Goal: Information Seeking & Learning: Learn about a topic

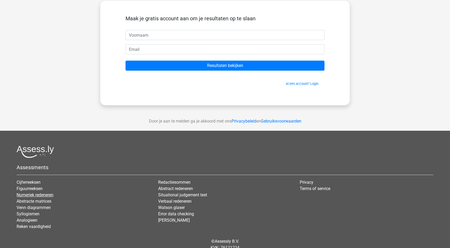
scroll to position [37, 0]
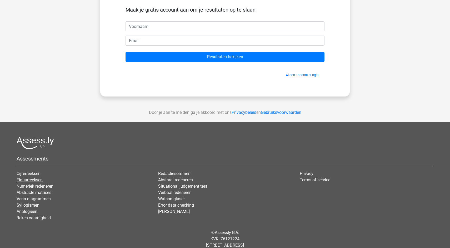
click at [24, 180] on link "Figuurreeksen" at bounding box center [30, 179] width 26 height 5
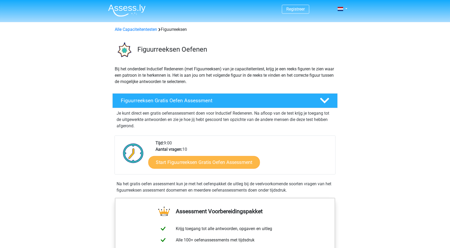
click at [173, 165] on link "Start Figuurreeksen Gratis Oefen Assessment" at bounding box center [204, 162] width 112 height 13
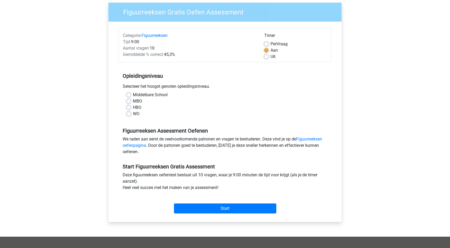
scroll to position [41, 0]
click at [136, 107] on label "HBO" at bounding box center [137, 107] width 8 height 6
click at [131, 107] on input "HBO" at bounding box center [129, 106] width 4 height 5
radio input "true"
click at [212, 205] on input "Start" at bounding box center [225, 208] width 102 height 10
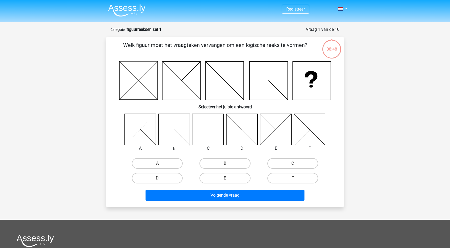
click at [226, 129] on div at bounding box center [242, 129] width 40 height 32
click at [212, 129] on icon at bounding box center [207, 128] width 31 height 31
click at [285, 160] on label "C" at bounding box center [292, 163] width 51 height 11
click at [293, 163] on input "C" at bounding box center [294, 164] width 3 height 3
radio input "true"
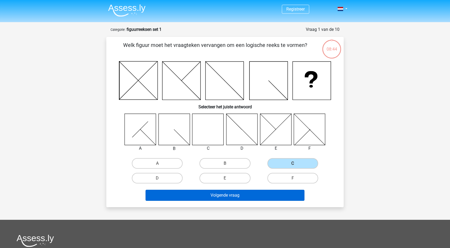
click at [236, 197] on button "Volgende vraag" at bounding box center [225, 195] width 159 height 11
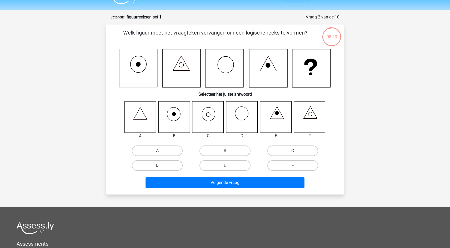
scroll to position [12, 0]
click at [237, 121] on icon at bounding box center [241, 116] width 31 height 31
click at [171, 166] on label "D" at bounding box center [157, 165] width 51 height 11
click at [161, 166] on input "D" at bounding box center [158, 166] width 3 height 3
radio input "true"
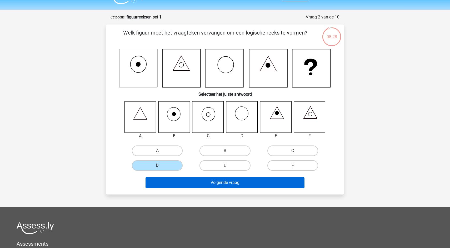
click at [172, 181] on button "Volgende vraag" at bounding box center [225, 182] width 159 height 11
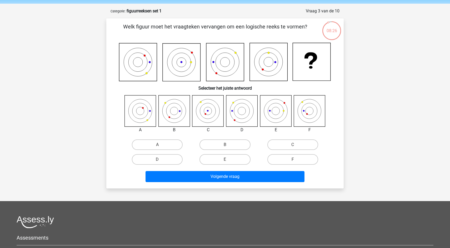
scroll to position [15, 0]
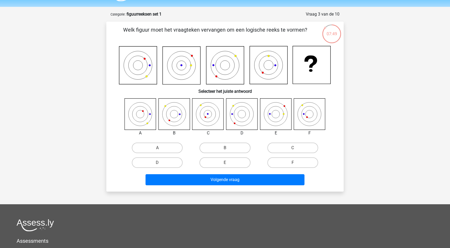
click at [271, 112] on icon at bounding box center [275, 113] width 31 height 31
click at [210, 162] on label "E" at bounding box center [225, 162] width 51 height 11
click at [225, 162] on input "E" at bounding box center [226, 163] width 3 height 3
radio input "true"
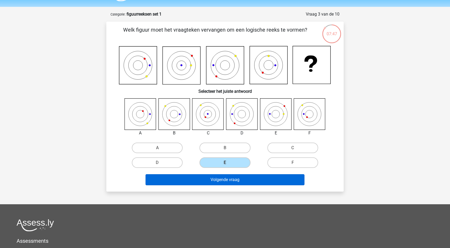
click at [194, 182] on button "Volgende vraag" at bounding box center [225, 179] width 159 height 11
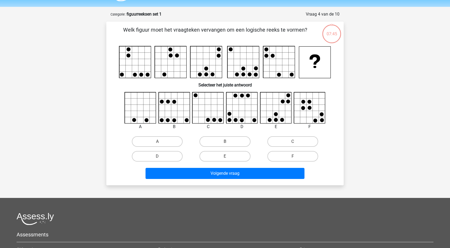
scroll to position [26, 0]
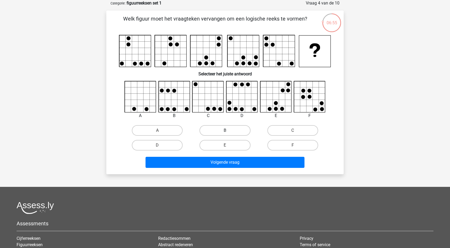
click at [228, 130] on label "B" at bounding box center [225, 130] width 51 height 11
click at [228, 130] on input "B" at bounding box center [226, 131] width 3 height 3
radio input "true"
click at [223, 168] on div "Volgende vraag" at bounding box center [224, 163] width 203 height 13
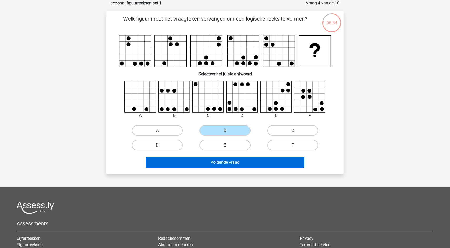
click at [220, 163] on button "Volgende vraag" at bounding box center [225, 162] width 159 height 11
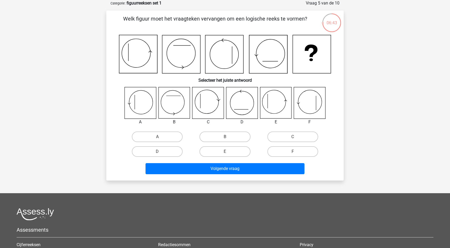
click at [144, 106] on icon at bounding box center [140, 102] width 31 height 31
click at [147, 136] on label "A" at bounding box center [157, 136] width 51 height 11
click at [157, 137] on input "A" at bounding box center [158, 138] width 3 height 3
radio input "true"
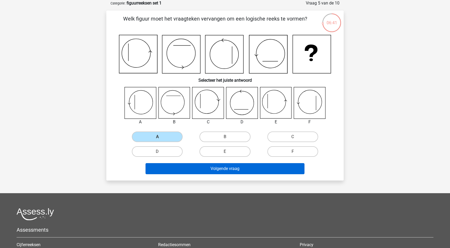
click at [159, 172] on button "Volgende vraag" at bounding box center [225, 168] width 159 height 11
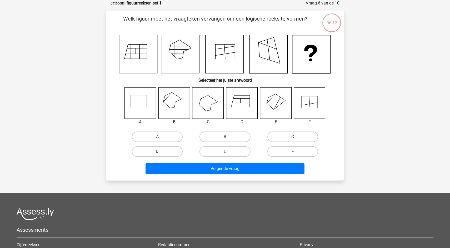
click at [223, 137] on label "B" at bounding box center [225, 136] width 51 height 11
click at [225, 137] on input "B" at bounding box center [226, 138] width 3 height 3
radio input "true"
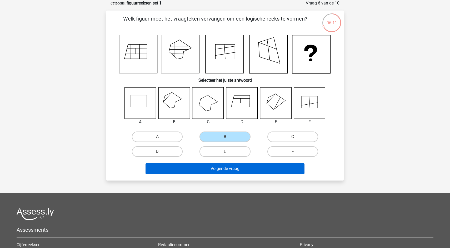
click at [220, 169] on button "Volgende vraag" at bounding box center [225, 168] width 159 height 11
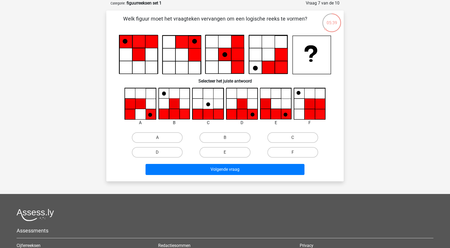
click at [275, 115] on icon at bounding box center [276, 114] width 10 height 10
click at [217, 155] on label "E" at bounding box center [225, 152] width 51 height 11
click at [225, 155] on input "E" at bounding box center [226, 153] width 3 height 3
radio input "true"
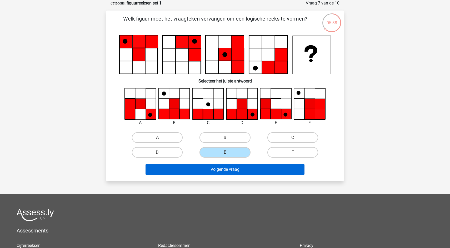
click at [211, 172] on button "Volgende vraag" at bounding box center [225, 169] width 159 height 11
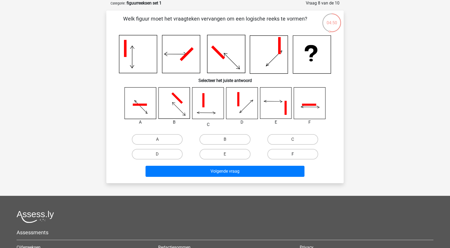
click at [278, 156] on label "F" at bounding box center [292, 154] width 51 height 11
click at [293, 156] on input "F" at bounding box center [294, 155] width 3 height 3
radio input "true"
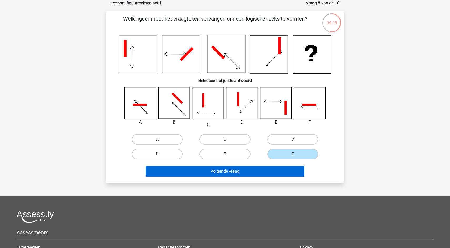
click at [262, 169] on button "Volgende vraag" at bounding box center [225, 171] width 159 height 11
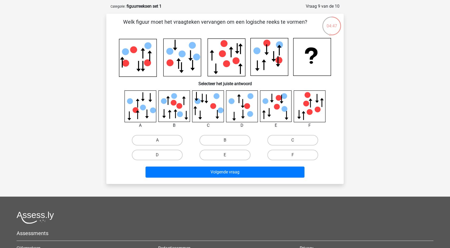
scroll to position [23, 0]
click at [286, 156] on label "F" at bounding box center [292, 155] width 51 height 11
click at [293, 156] on input "F" at bounding box center [294, 156] width 3 height 3
radio input "true"
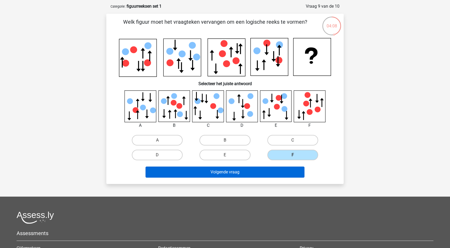
click at [271, 172] on button "Volgende vraag" at bounding box center [225, 171] width 159 height 11
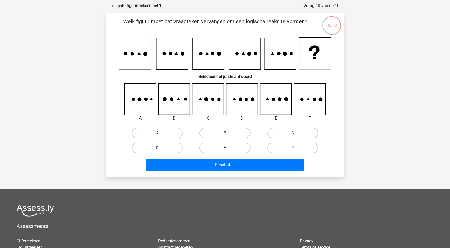
scroll to position [16, 0]
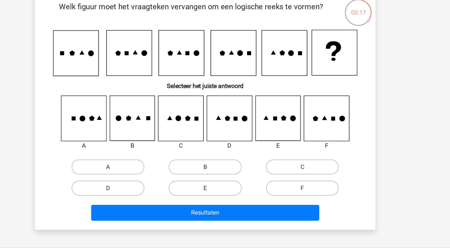
click at [158, 91] on icon at bounding box center [173, 106] width 31 height 31
click at [225, 140] on input "B" at bounding box center [226, 141] width 3 height 3
radio input "true"
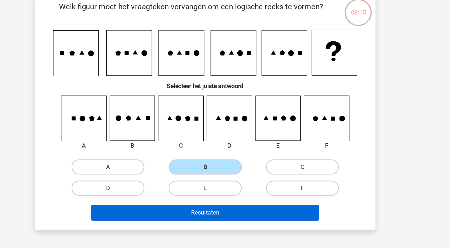
click at [150, 167] on button "Resultaten" at bounding box center [225, 172] width 159 height 11
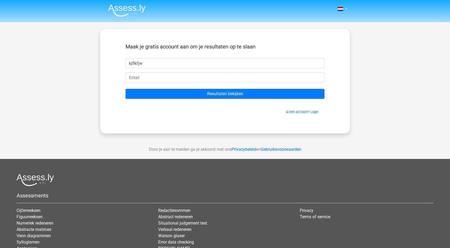
type input "kjflkfjw"
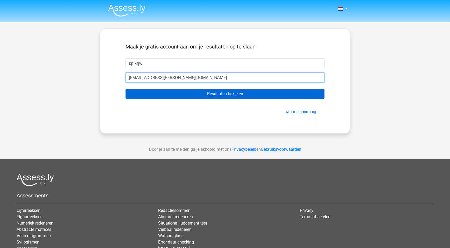
type input "[EMAIL_ADDRESS][PERSON_NAME][DOMAIN_NAME]"
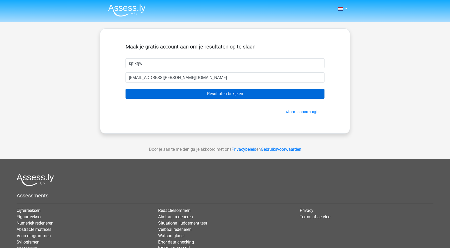
click at [227, 94] on input "Resultaten bekijken" at bounding box center [225, 94] width 199 height 10
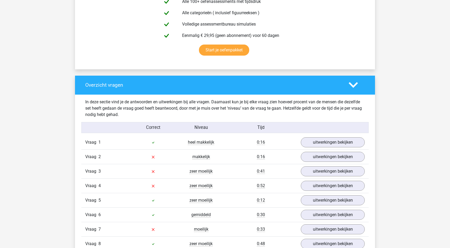
scroll to position [425, 0]
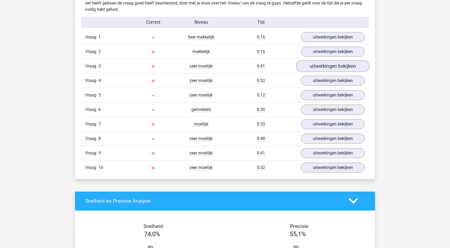
click at [319, 67] on link "uitwerkingen bekijken" at bounding box center [332, 66] width 73 height 12
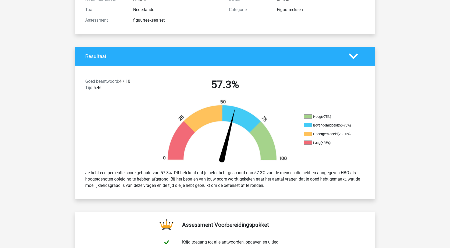
scroll to position [68, 0]
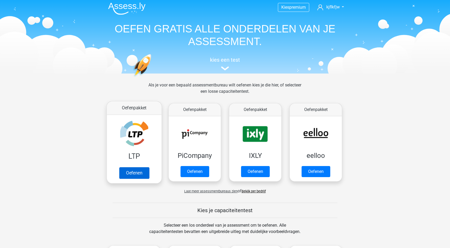
scroll to position [3, 0]
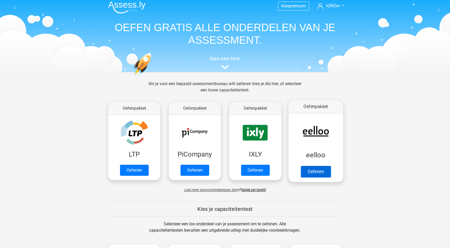
click at [319, 172] on link "Oefenen" at bounding box center [316, 172] width 30 height 12
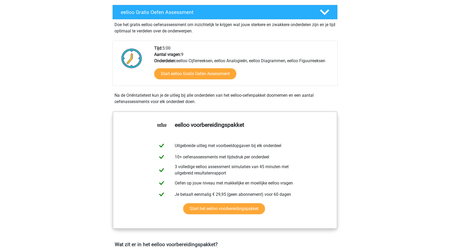
scroll to position [107, 0]
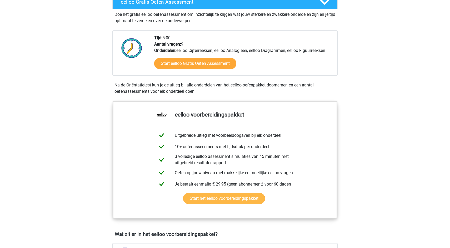
click at [235, 204] on link "Start het eelloo voorbereidingspakket" at bounding box center [224, 198] width 82 height 11
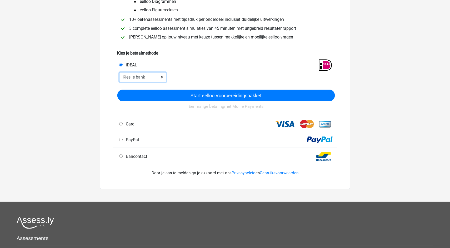
scroll to position [82, 0]
